Goal: Information Seeking & Learning: Learn about a topic

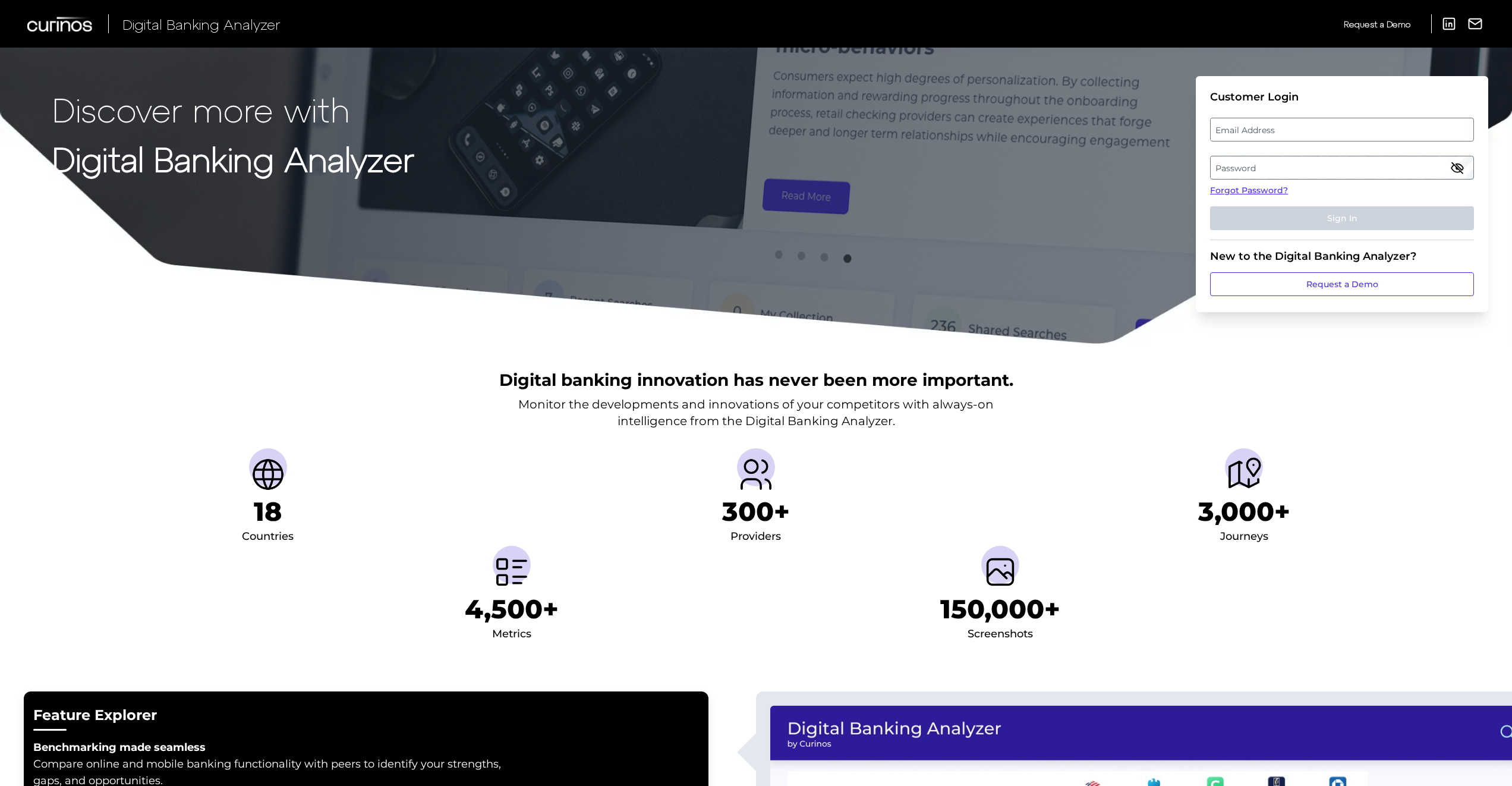
click at [1287, 125] on label "Email Address" at bounding box center [1341, 129] width 262 height 22
click at [1287, 125] on input "email" at bounding box center [1342, 130] width 264 height 24
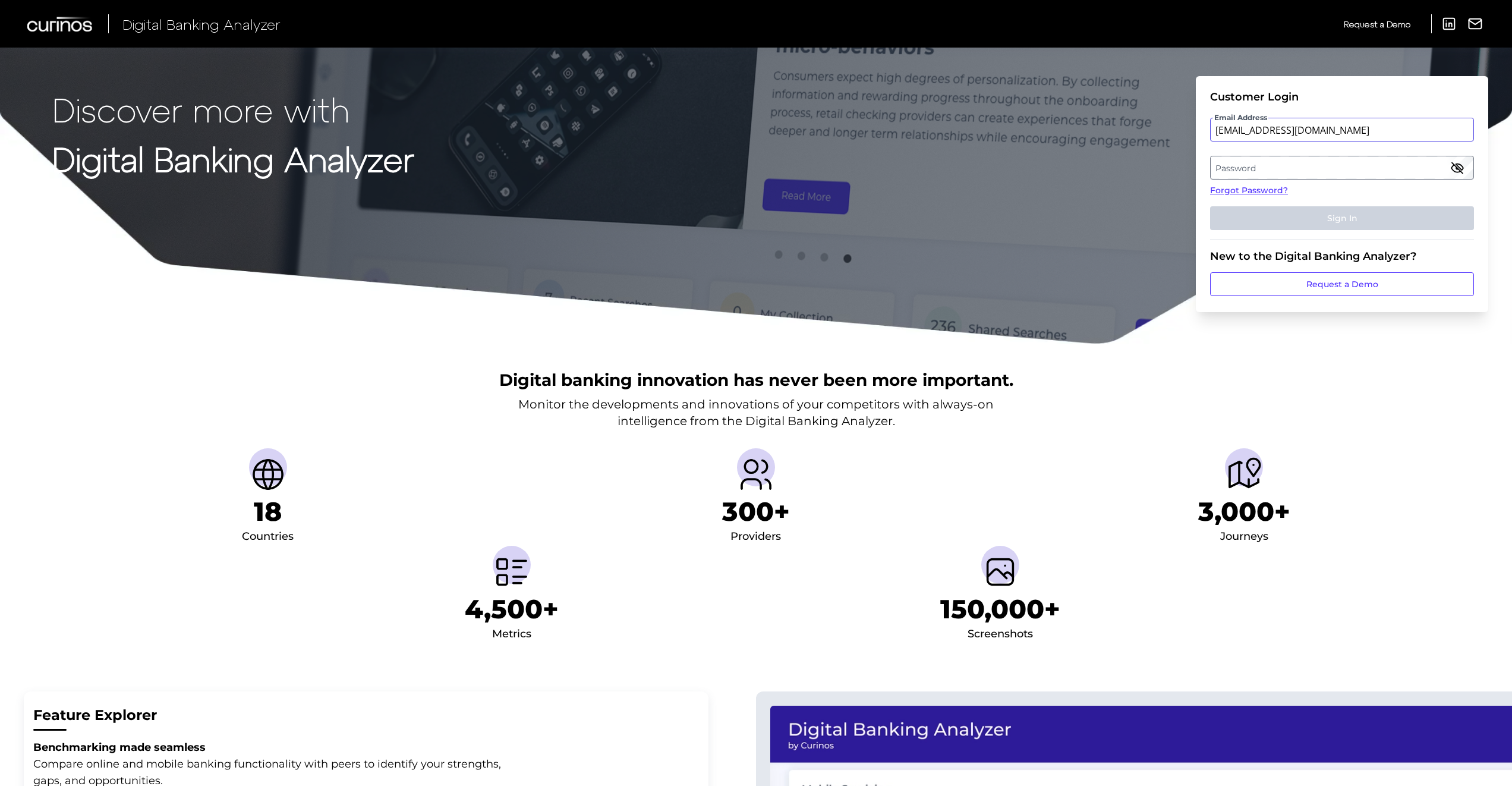
type input "[EMAIL_ADDRESS][DOMAIN_NAME]"
click at [1229, 168] on label "Password" at bounding box center [1341, 167] width 262 height 22
click at [1210, 206] on button "Sign In" at bounding box center [1342, 218] width 264 height 24
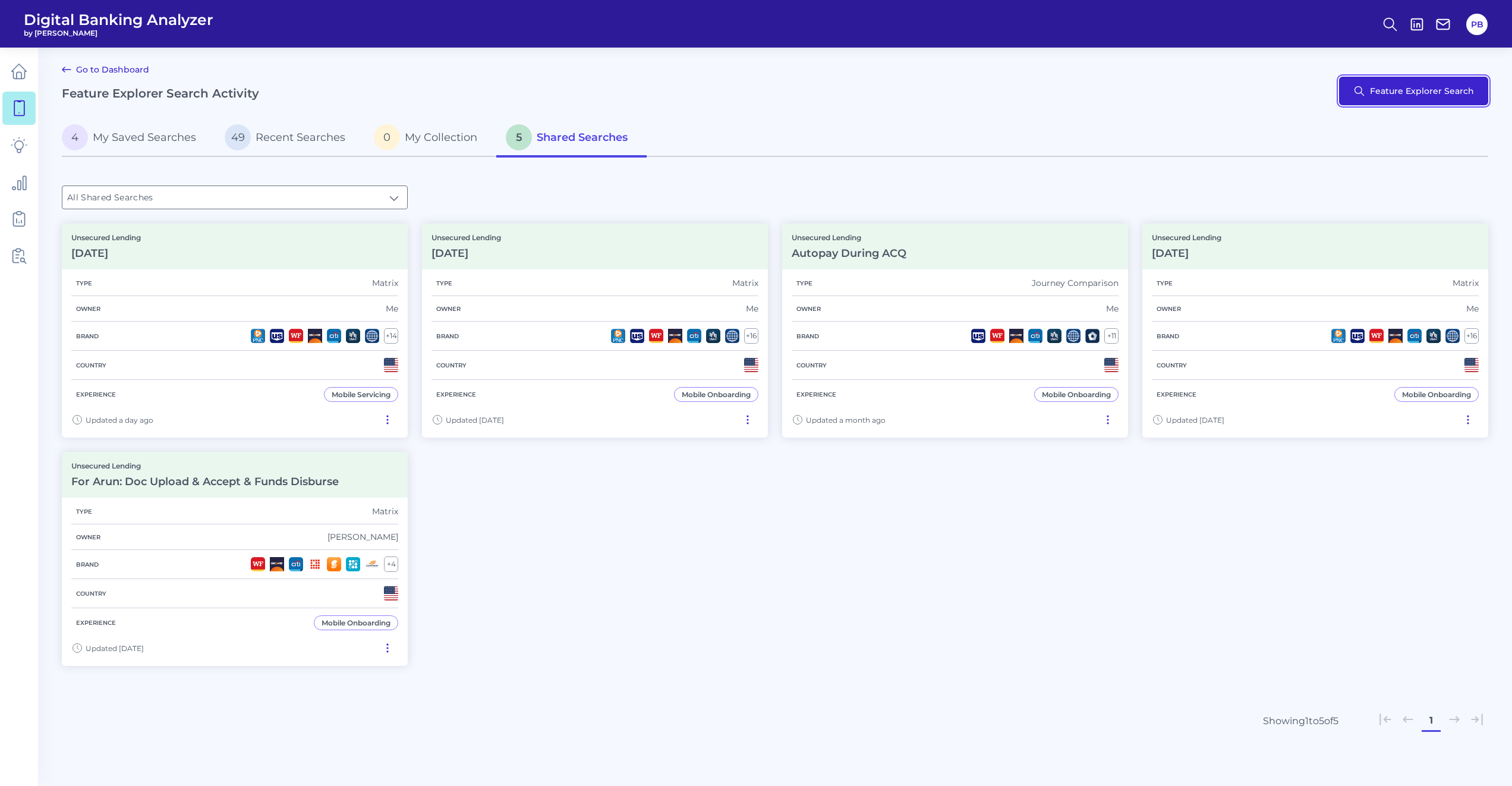
click at [1400, 96] on button "Feature Explorer Search" at bounding box center [1413, 91] width 149 height 28
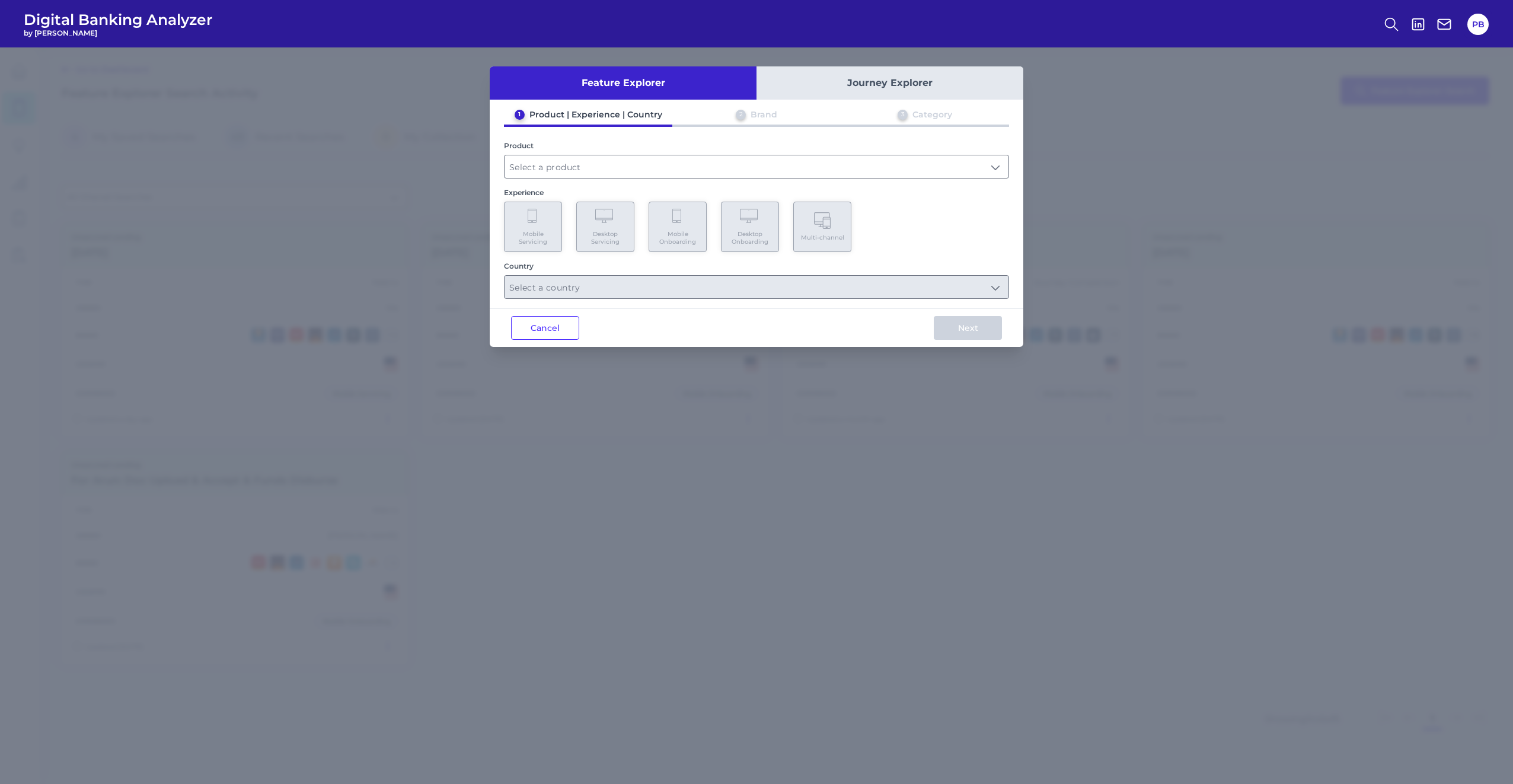
click at [894, 80] on button "Journey Explorer" at bounding box center [890, 83] width 267 height 34
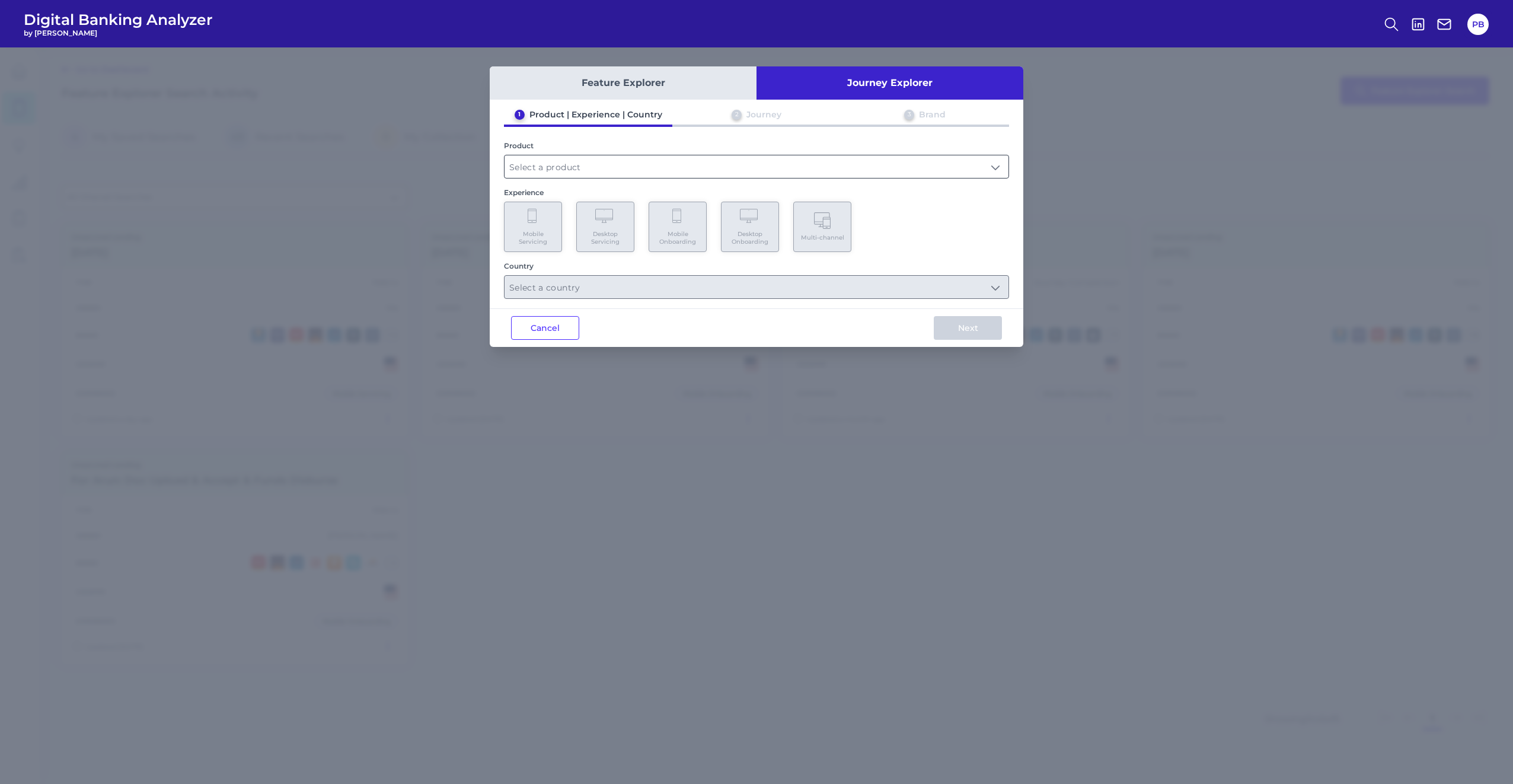
click at [561, 162] on input "text" at bounding box center [756, 167] width 504 height 22
click at [580, 188] on li "Unsecured Lending" at bounding box center [756, 195] width 504 height 28
type input "Unsecured Lending"
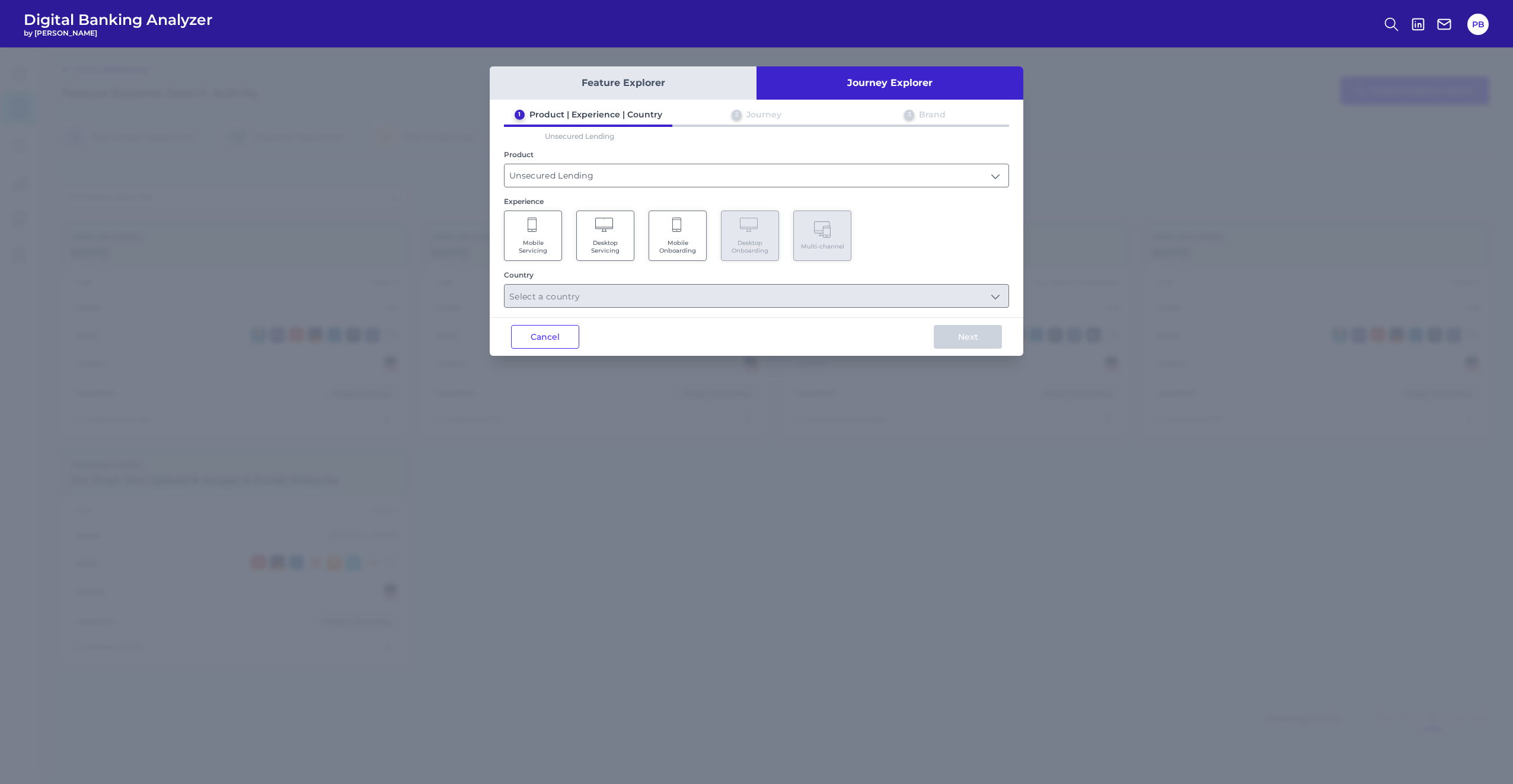
click at [669, 229] on Onboarding "Mobile Onboarding" at bounding box center [678, 236] width 58 height 51
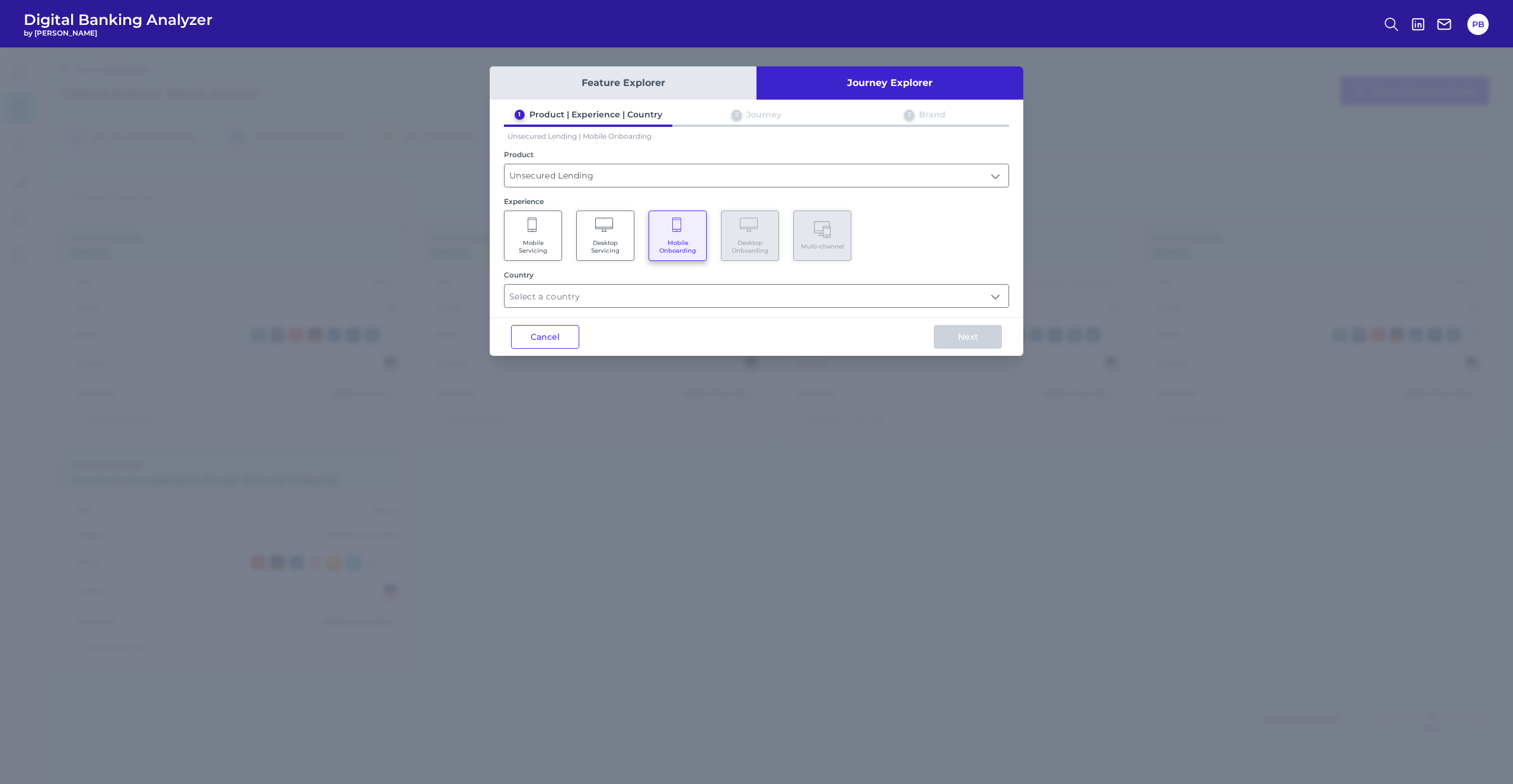
click at [614, 239] on span "Desktop Servicing" at bounding box center [605, 246] width 45 height 16
click at [628, 313] on div "Feature Explorer Journey Explorer 1 Product | Experience | Country 2 Journey 3 …" at bounding box center [756, 211] width 534 height 290
click at [618, 302] on input "text" at bounding box center [756, 296] width 504 height 22
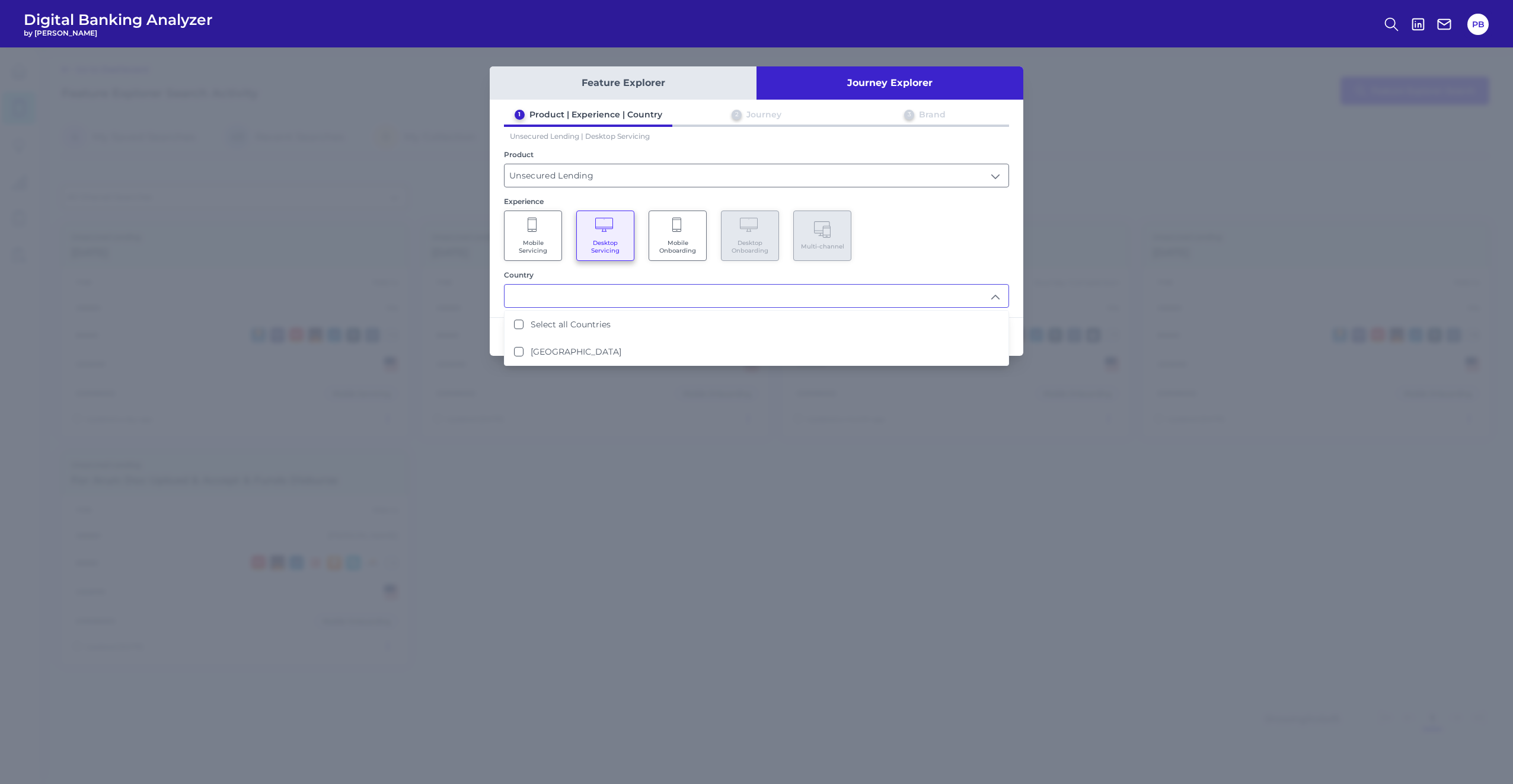
click at [811, 90] on button "Journey Explorer" at bounding box center [890, 83] width 267 height 34
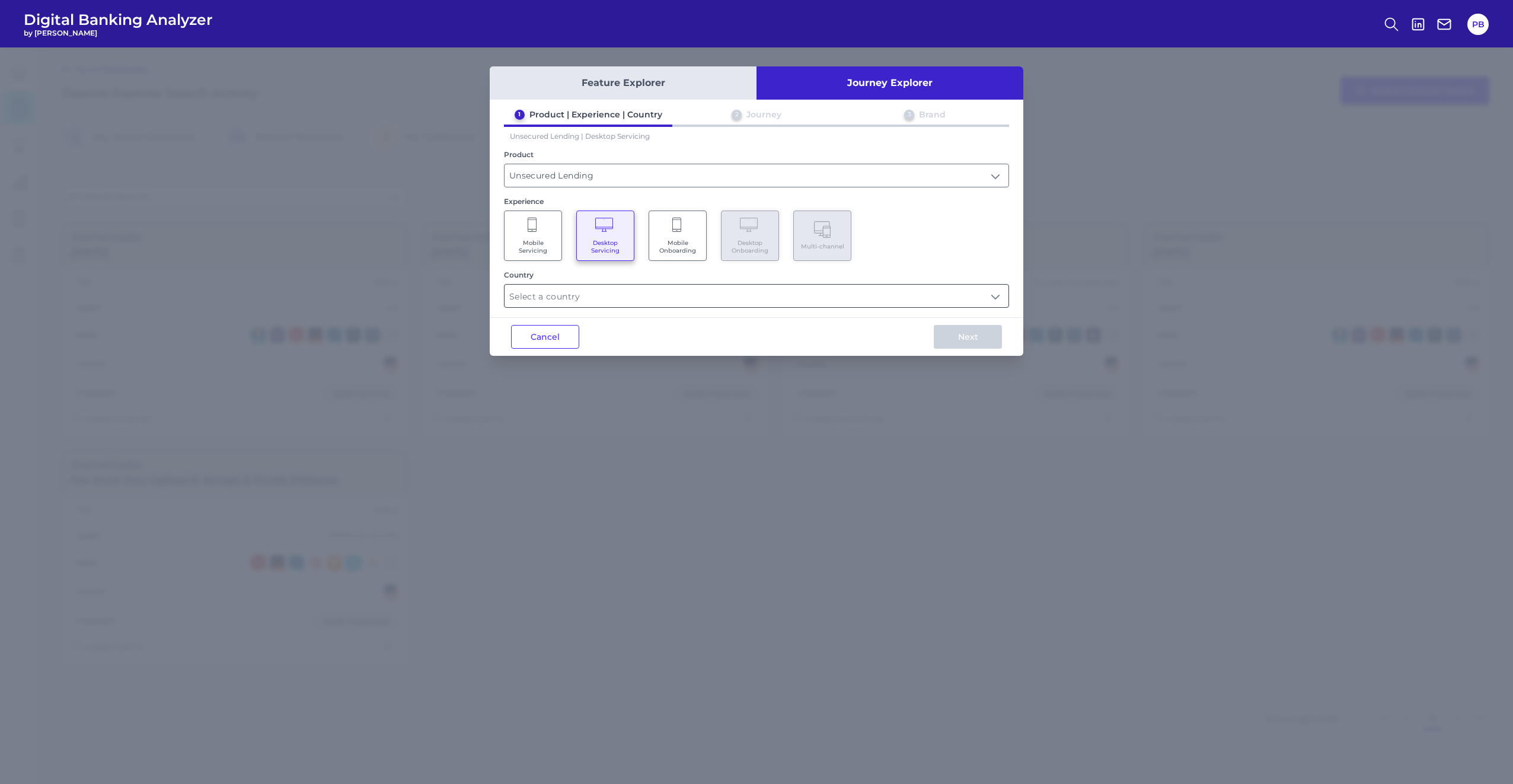
click at [695, 287] on input "text" at bounding box center [756, 296] width 504 height 22
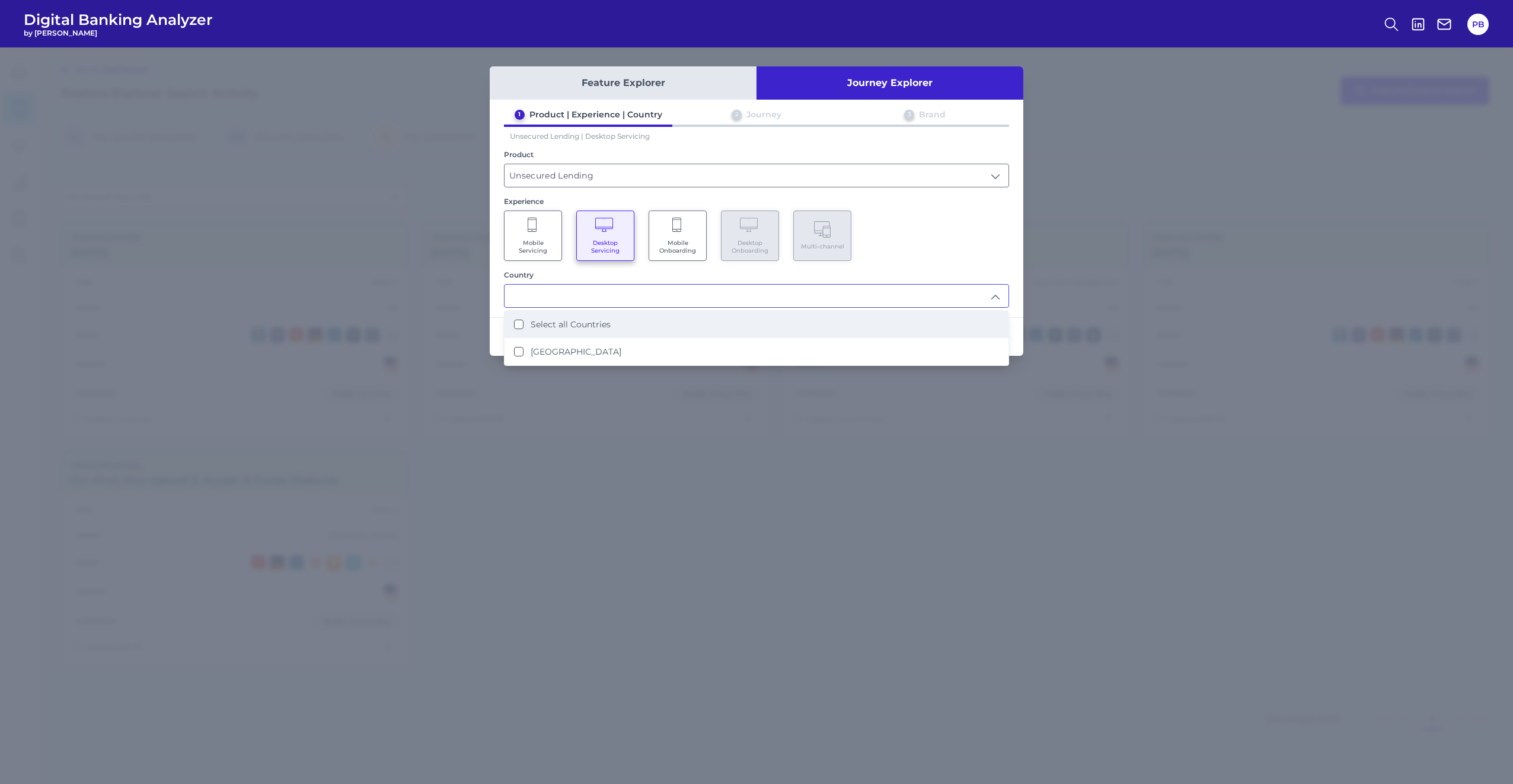
click at [657, 319] on li "Select all Countries" at bounding box center [756, 324] width 504 height 28
type input "Select all Countries"
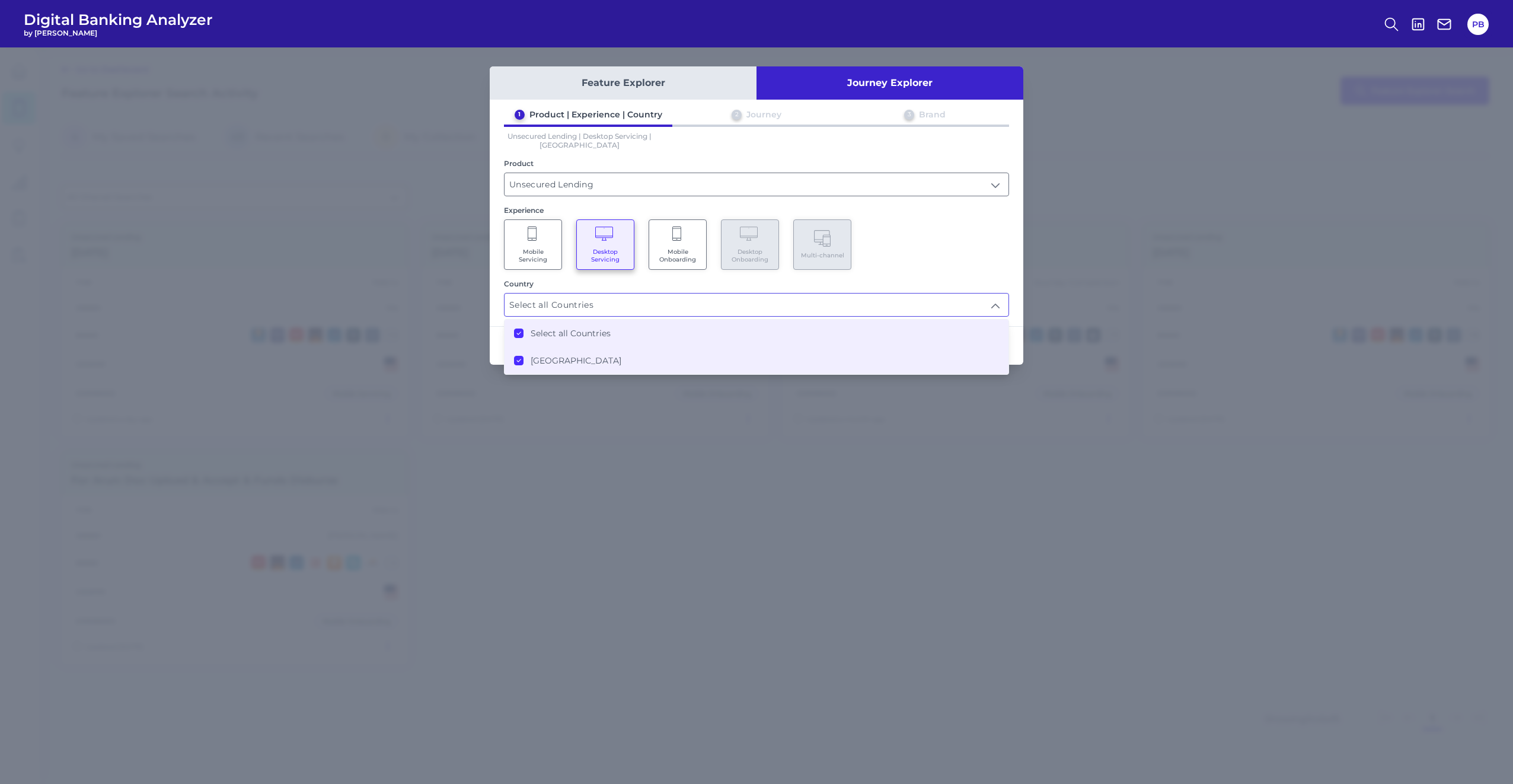
click at [911, 273] on div "1 Product | Experience | Country 2 Journey 3 Brand Unsecured Lending | Desktop …" at bounding box center [756, 213] width 534 height 208
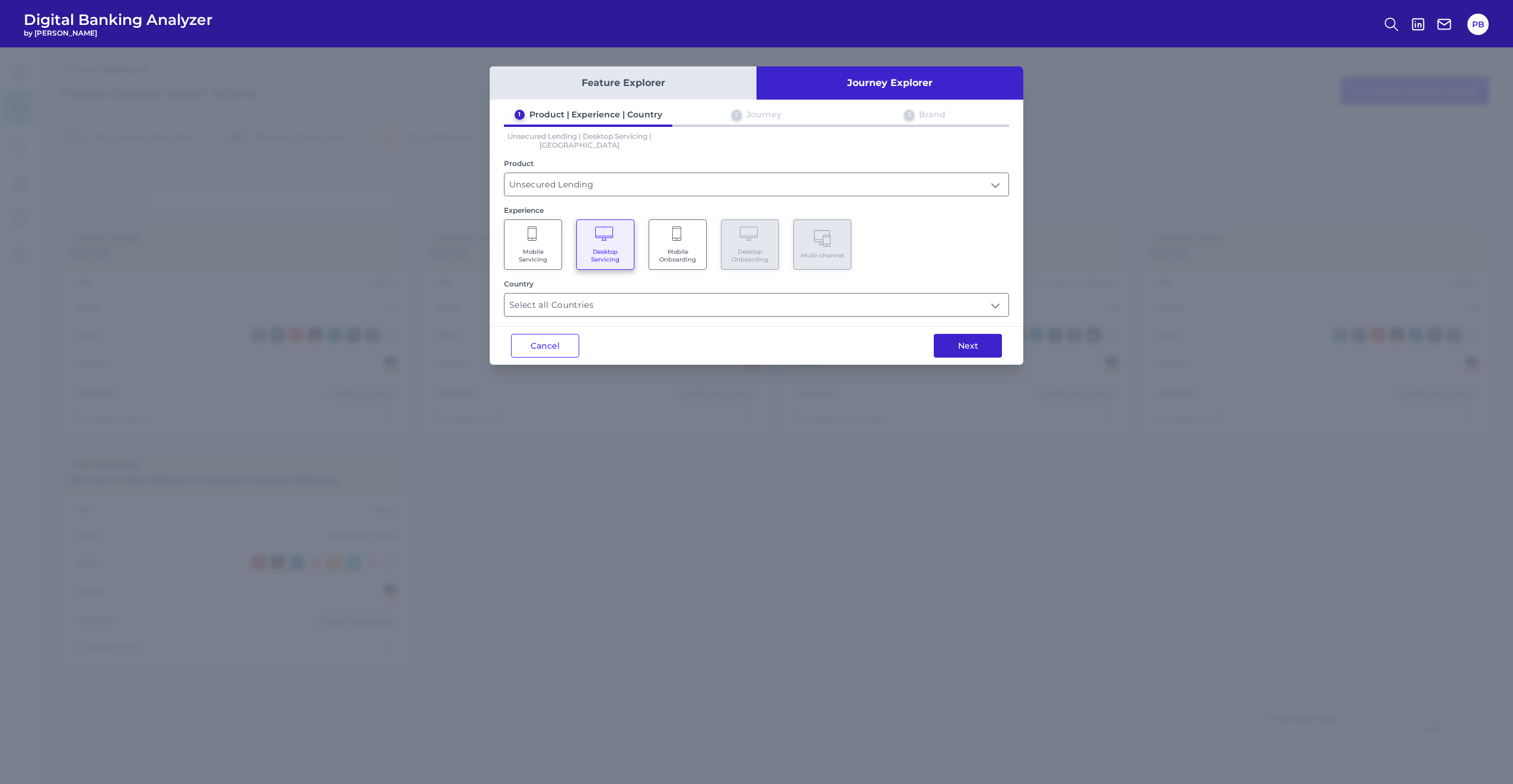
click at [954, 346] on button "Next" at bounding box center [968, 345] width 69 height 24
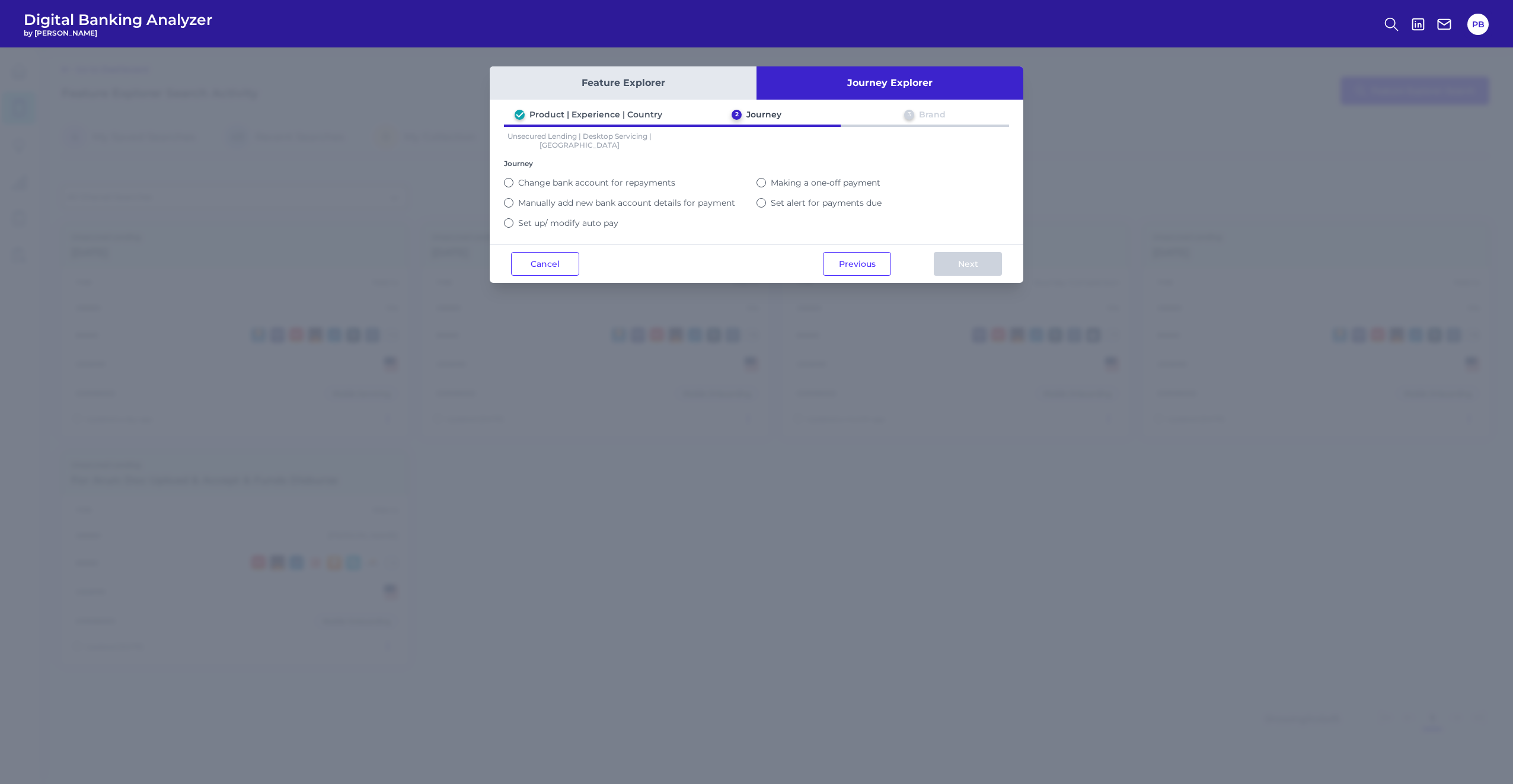
click at [567, 220] on label "Set up/ modify auto pay" at bounding box center [568, 223] width 101 height 10
click at [514, 220] on button "Set up/ modify auto pay" at bounding box center [509, 223] width 10 height 10
click at [950, 259] on button "Next" at bounding box center [968, 264] width 69 height 24
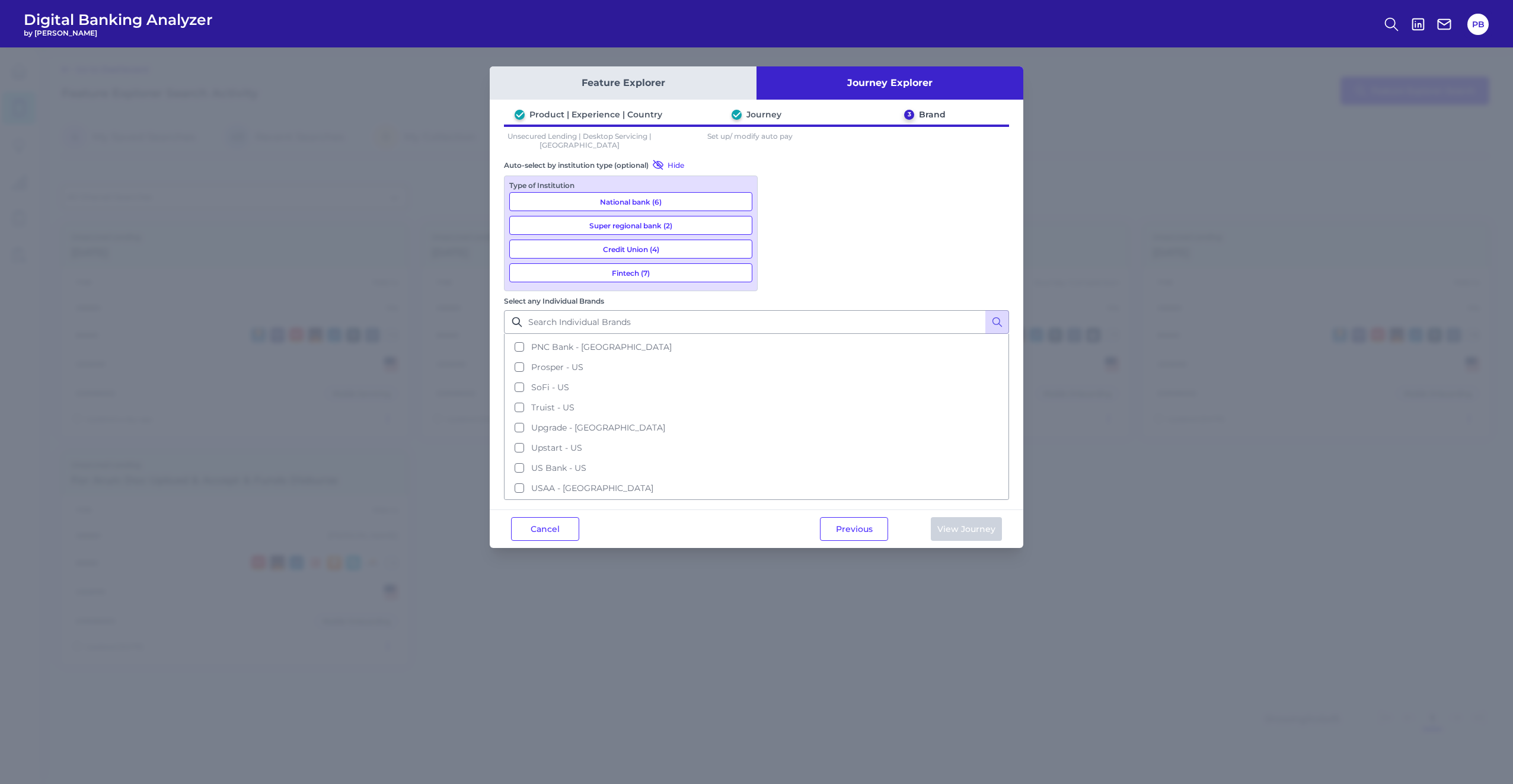
scroll to position [235, 0]
click at [781, 362] on button "SoFi - US" at bounding box center [756, 372] width 503 height 20
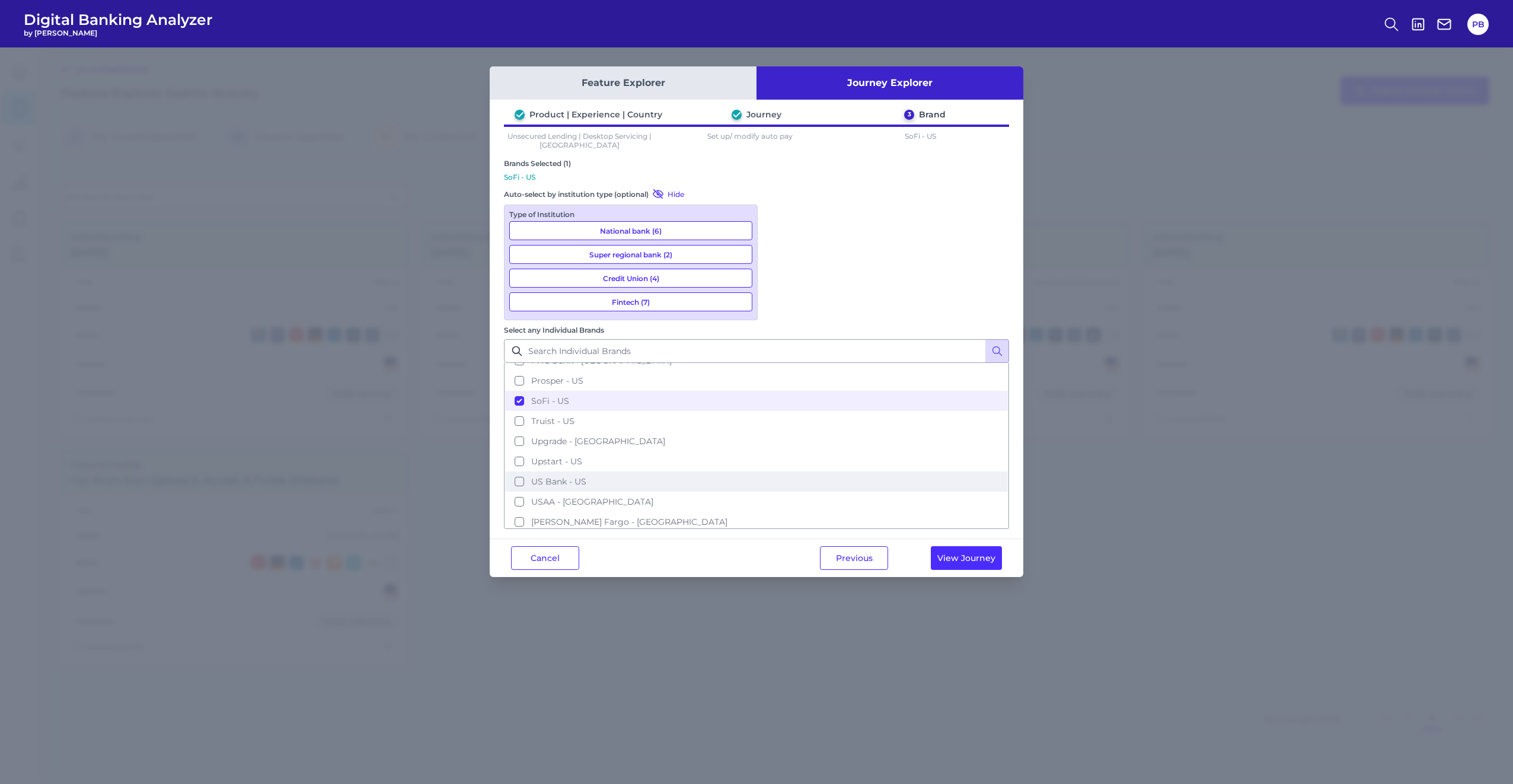
scroll to position [242, 0]
click at [782, 424] on button "Upgrade - [GEOGRAPHIC_DATA]" at bounding box center [756, 433] width 503 height 20
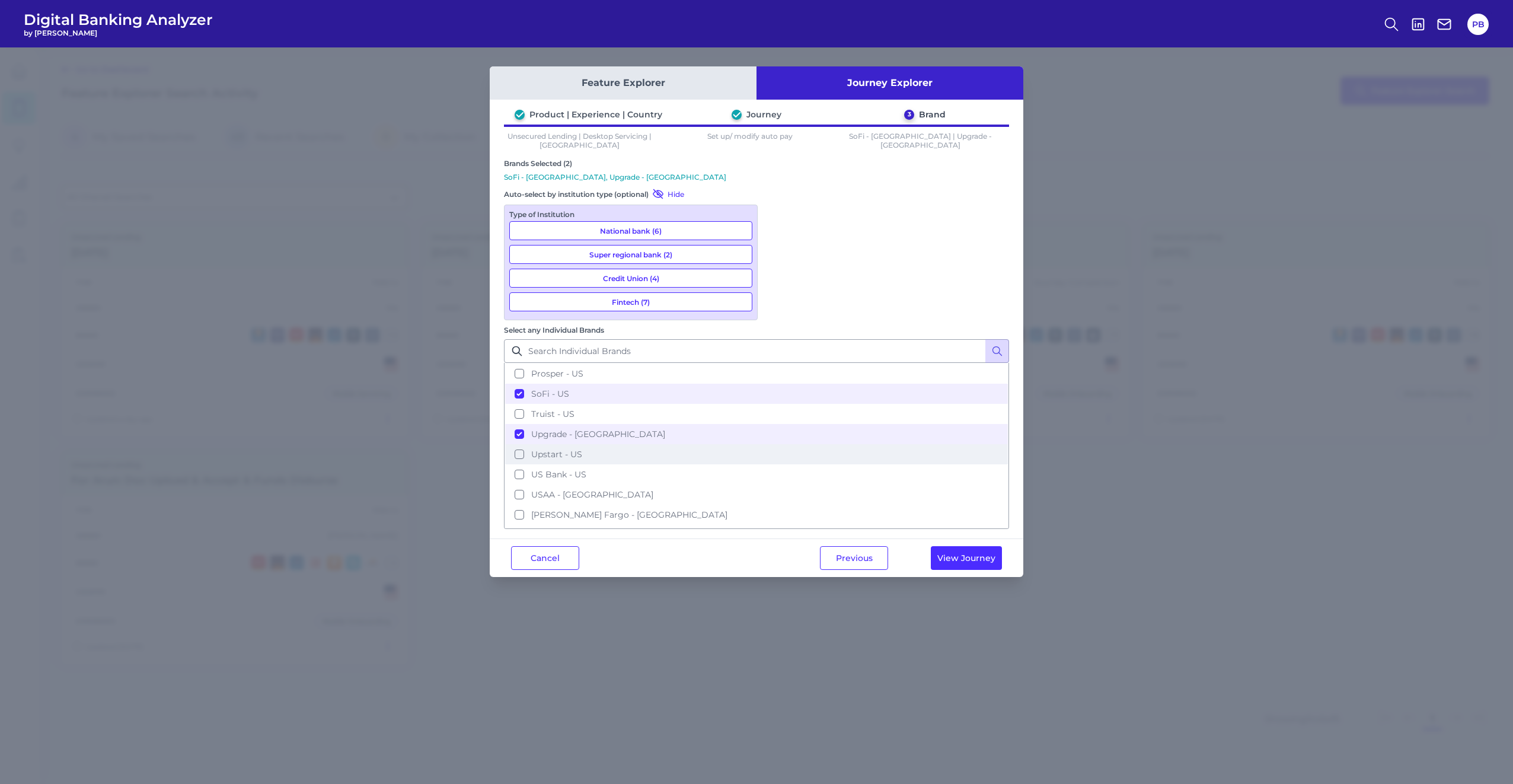
click at [775, 444] on button "Upstart - US" at bounding box center [756, 453] width 503 height 20
click at [966, 546] on button "View Journey" at bounding box center [966, 558] width 71 height 24
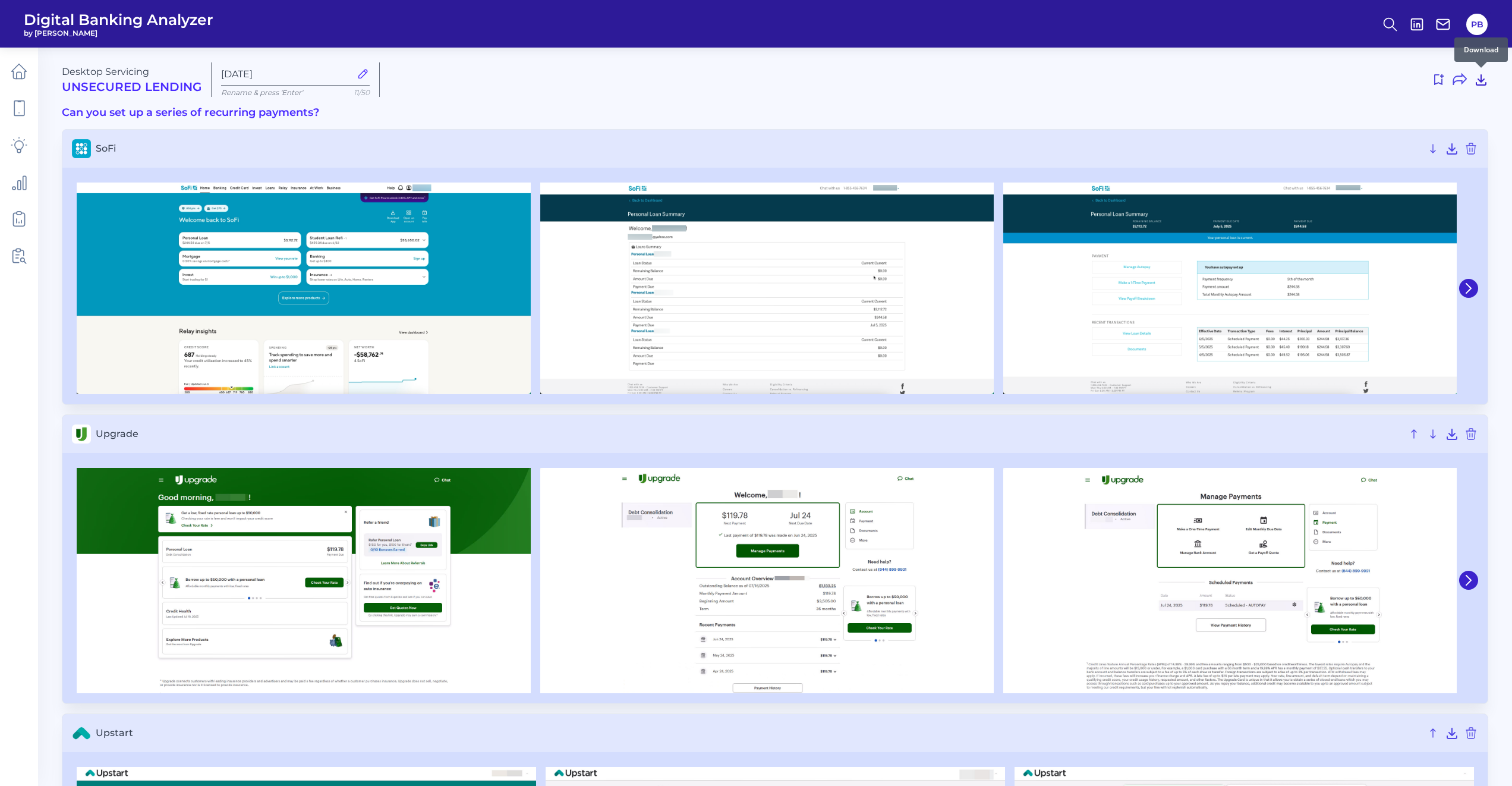
click at [1485, 72] on div at bounding box center [1481, 68] width 12 height 12
click at [1482, 78] on icon at bounding box center [1481, 79] width 14 height 14
